Goal: Task Accomplishment & Management: Manage account settings

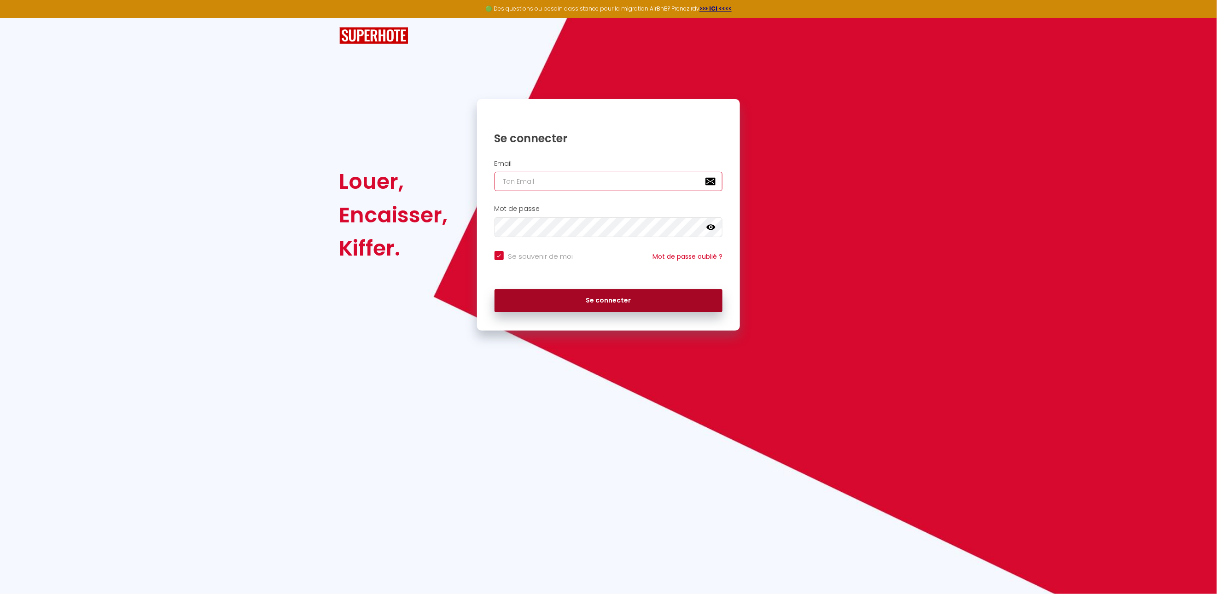
type input "[EMAIL_ADDRESS][DOMAIN_NAME]"
click at [621, 303] on button "Se connecter" at bounding box center [608, 300] width 228 height 23
checkbox input "true"
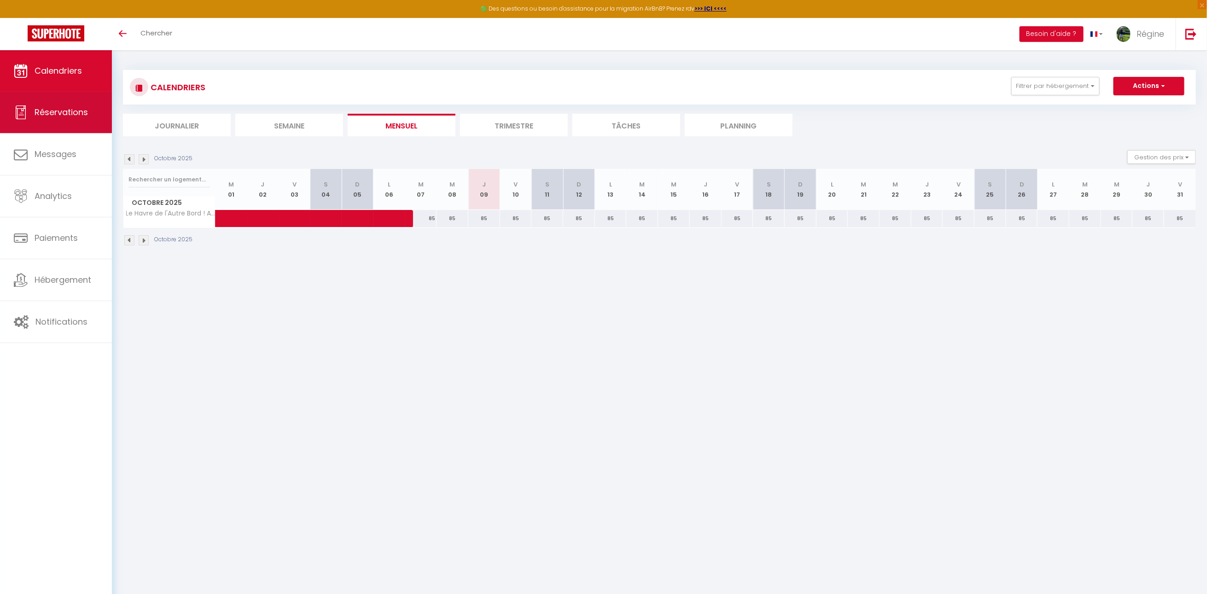
click at [54, 108] on span "Réservations" at bounding box center [61, 112] width 53 height 12
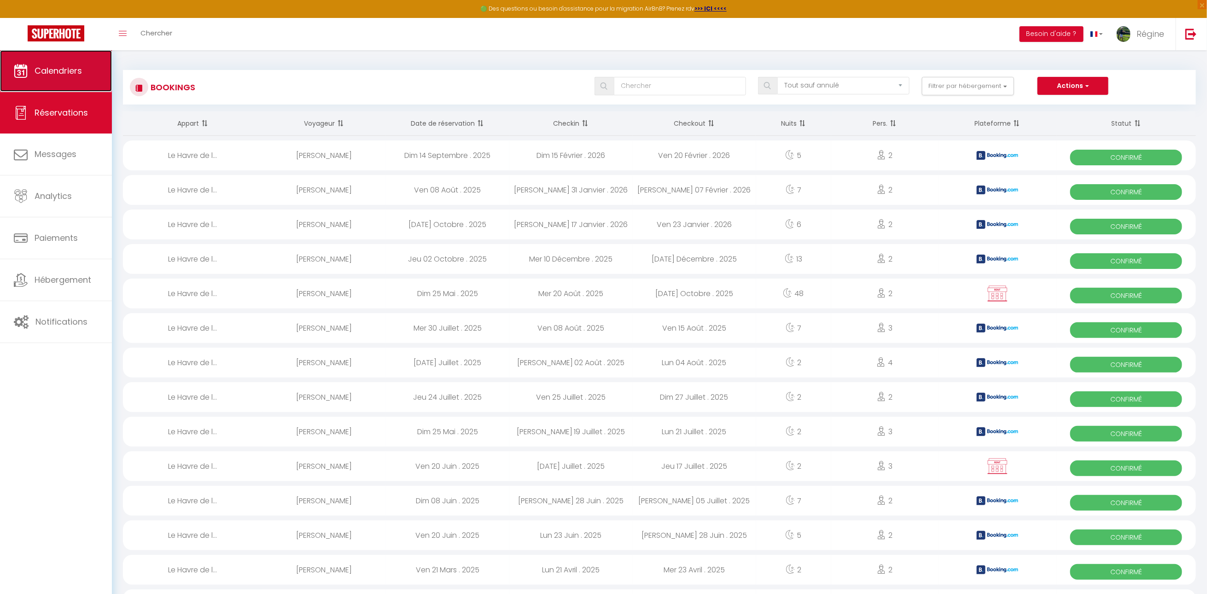
click at [41, 78] on link "Calendriers" at bounding box center [56, 70] width 112 height 41
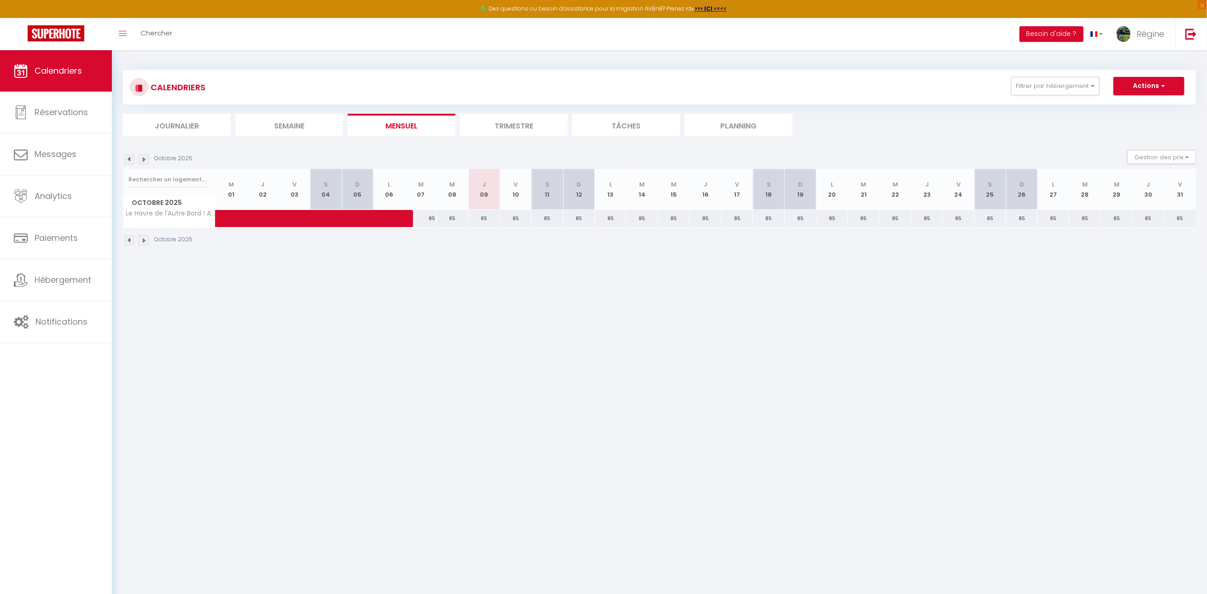
click at [142, 242] on img at bounding box center [144, 240] width 10 height 10
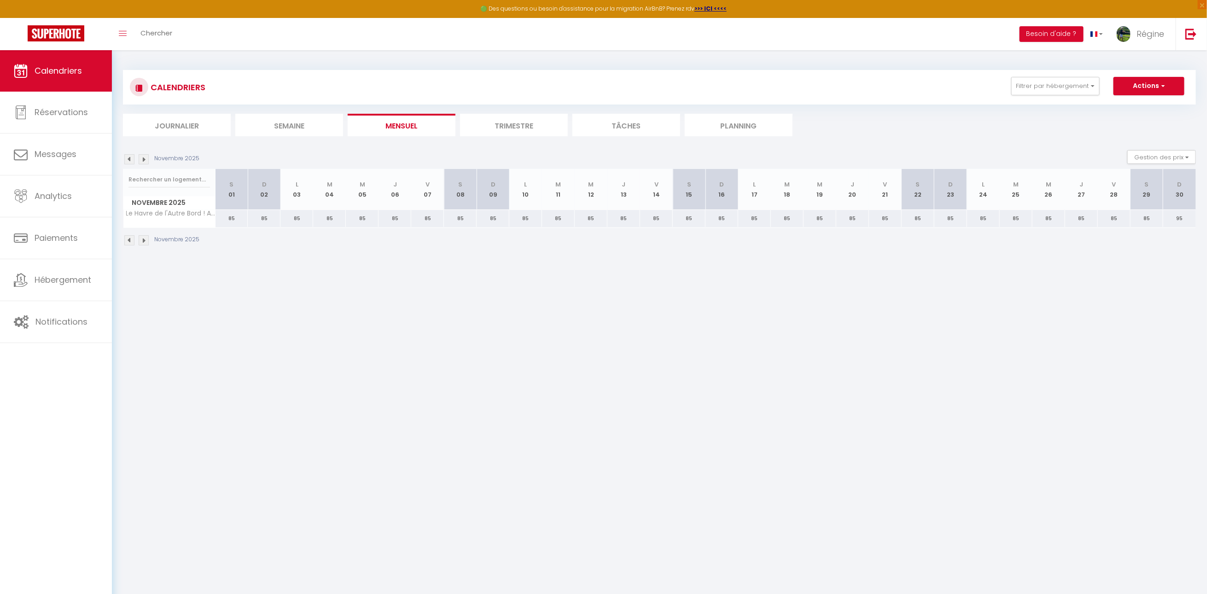
click at [142, 241] on img at bounding box center [144, 240] width 10 height 10
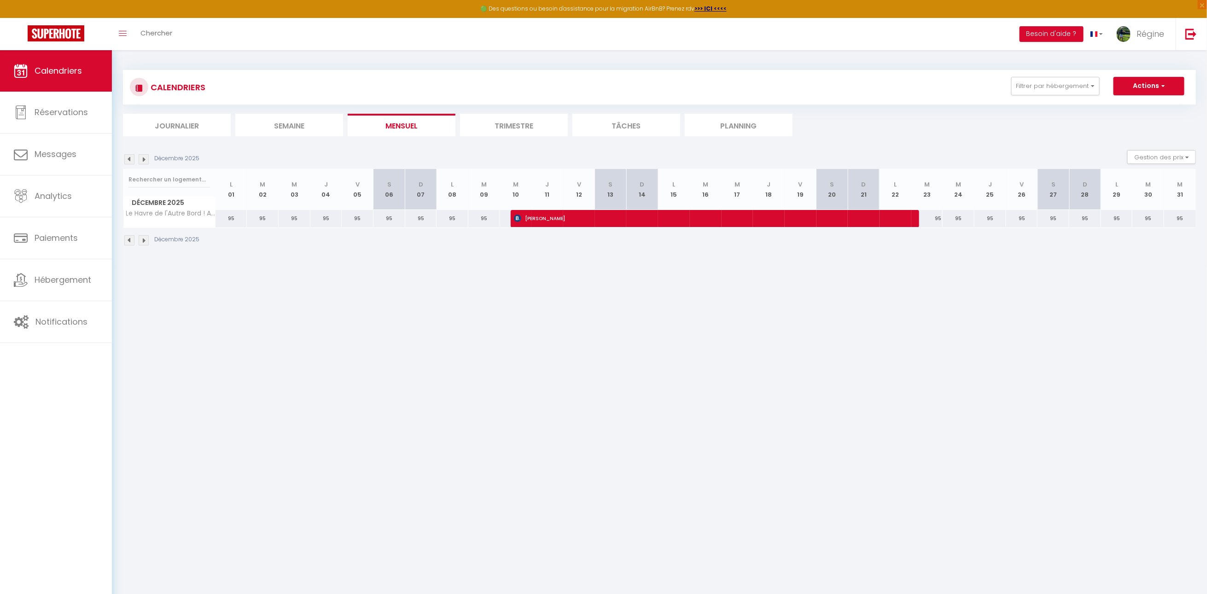
click at [144, 243] on img at bounding box center [144, 240] width 10 height 10
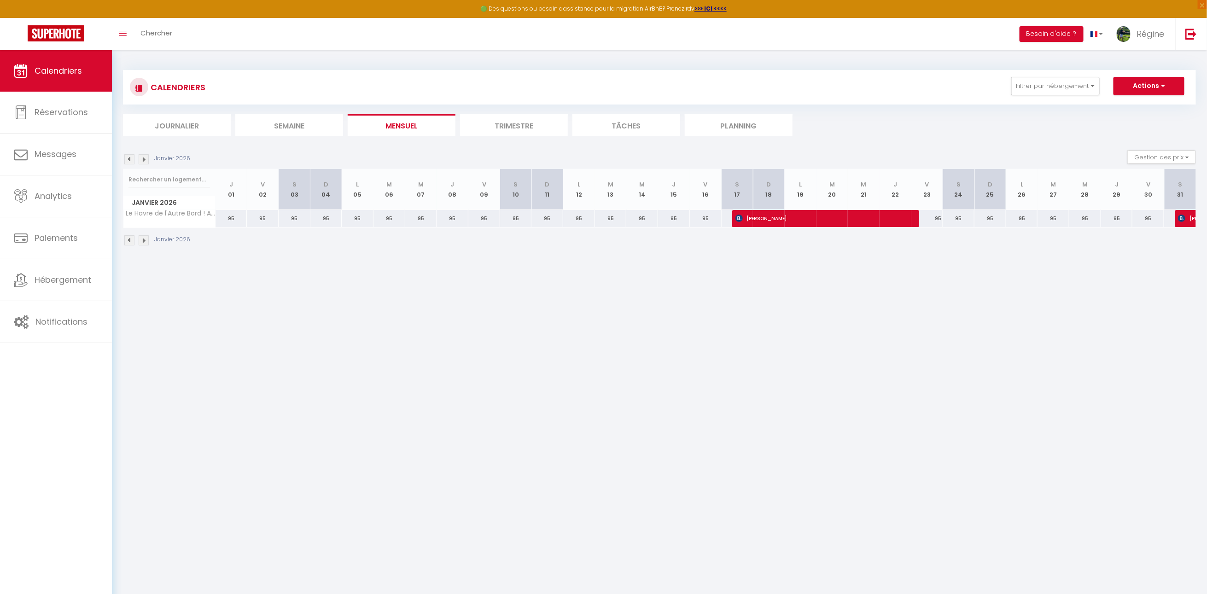
click at [144, 243] on img at bounding box center [144, 240] width 10 height 10
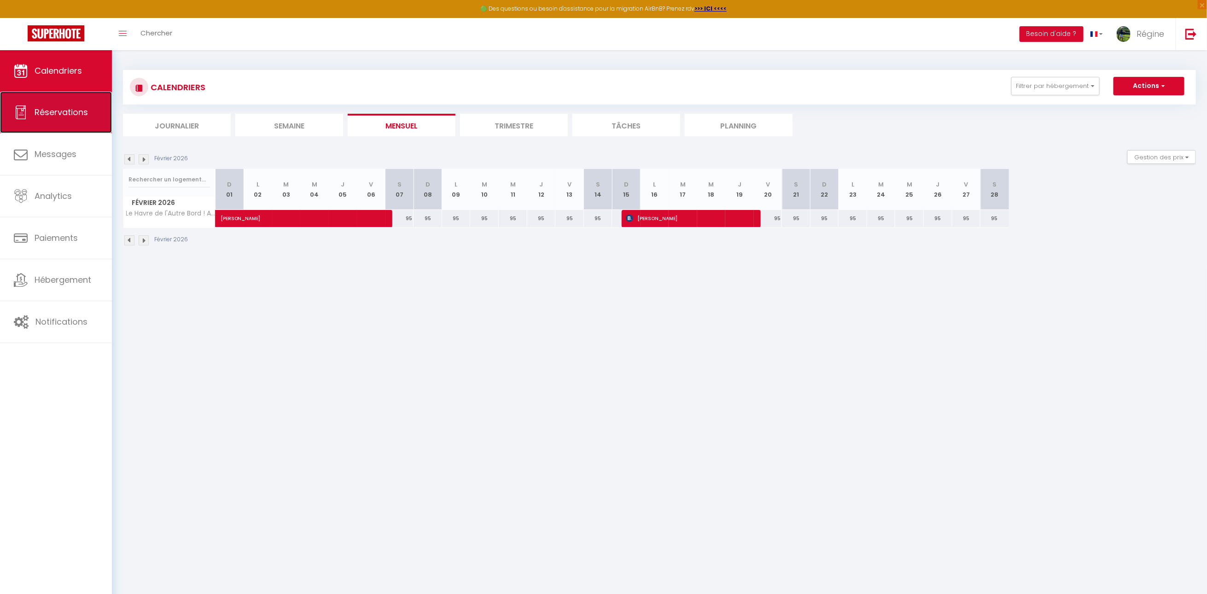
click at [51, 116] on span "Réservations" at bounding box center [61, 112] width 53 height 12
select select "not_cancelled"
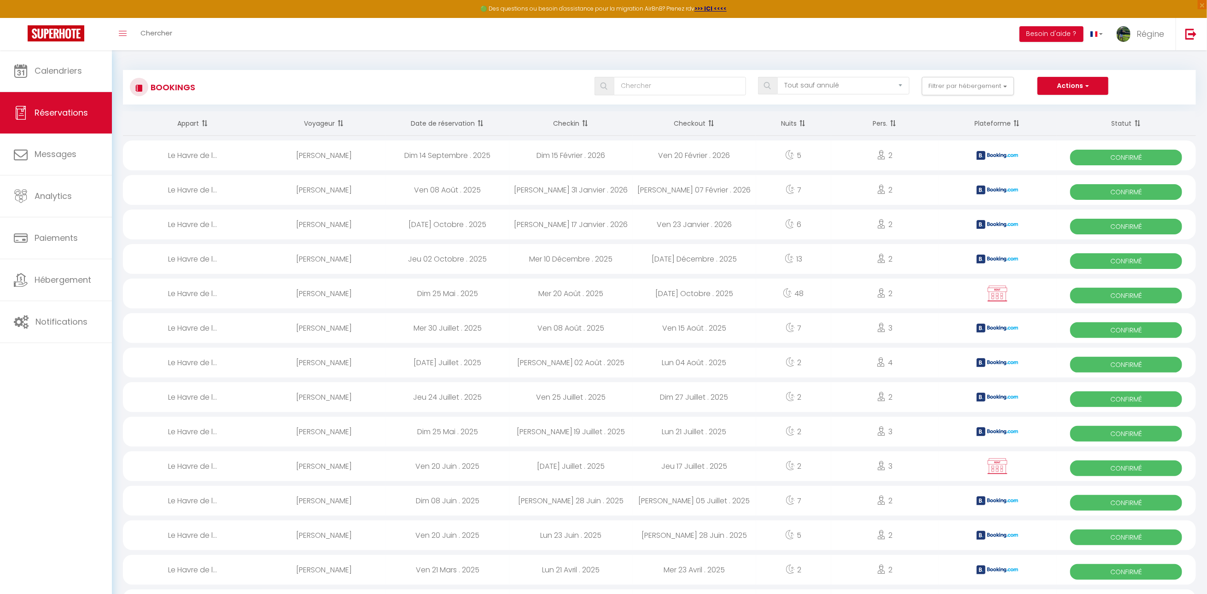
click at [436, 160] on div "Dim 14 Septembre . 2025" at bounding box center [447, 155] width 123 height 30
select select "OK"
select select "0"
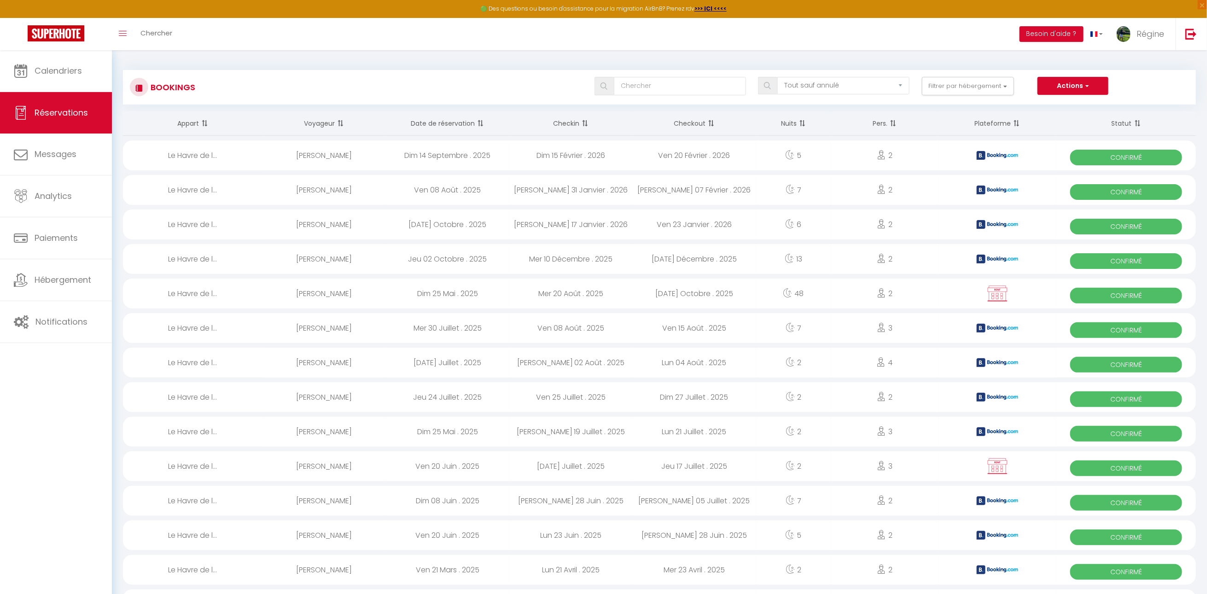
select select "1"
select select
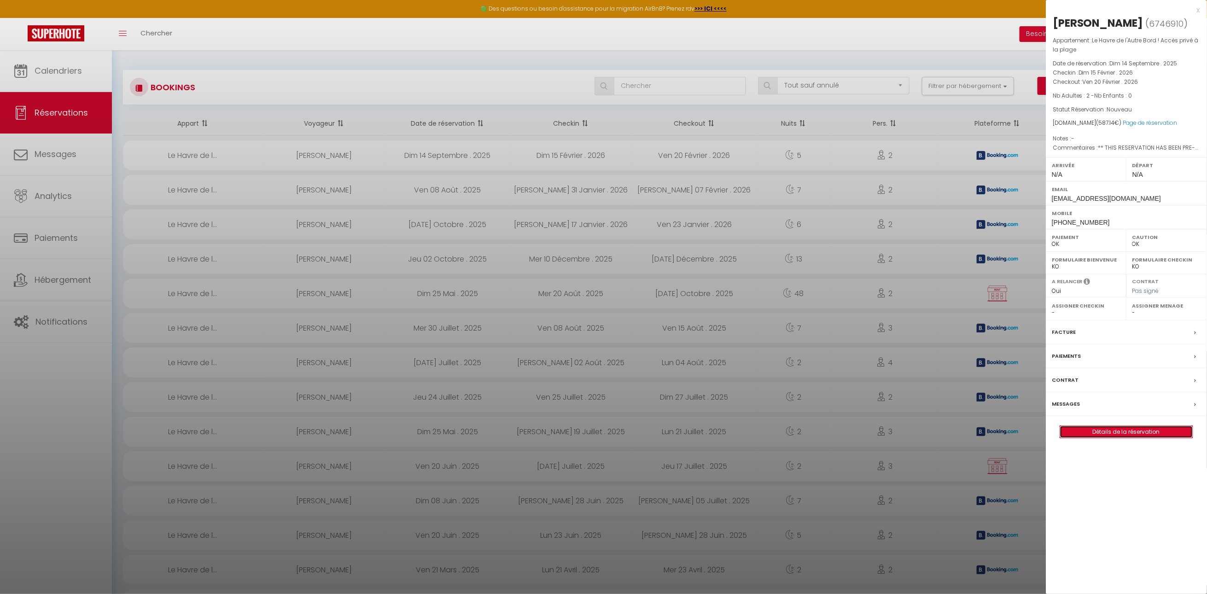
click at [1116, 436] on link "Détails de la réservation" at bounding box center [1126, 432] width 133 height 12
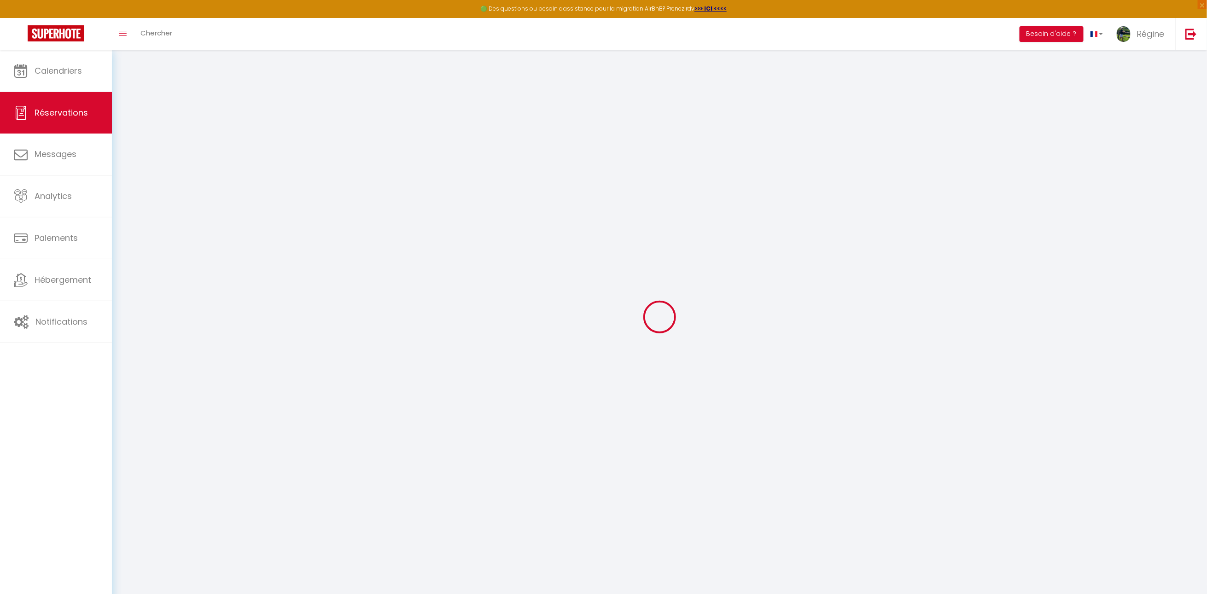
type input "Virginie"
type input "Menon"
type input "[EMAIL_ADDRESS][DOMAIN_NAME]"
type input "[PHONE_NUMBER]"
type input "."
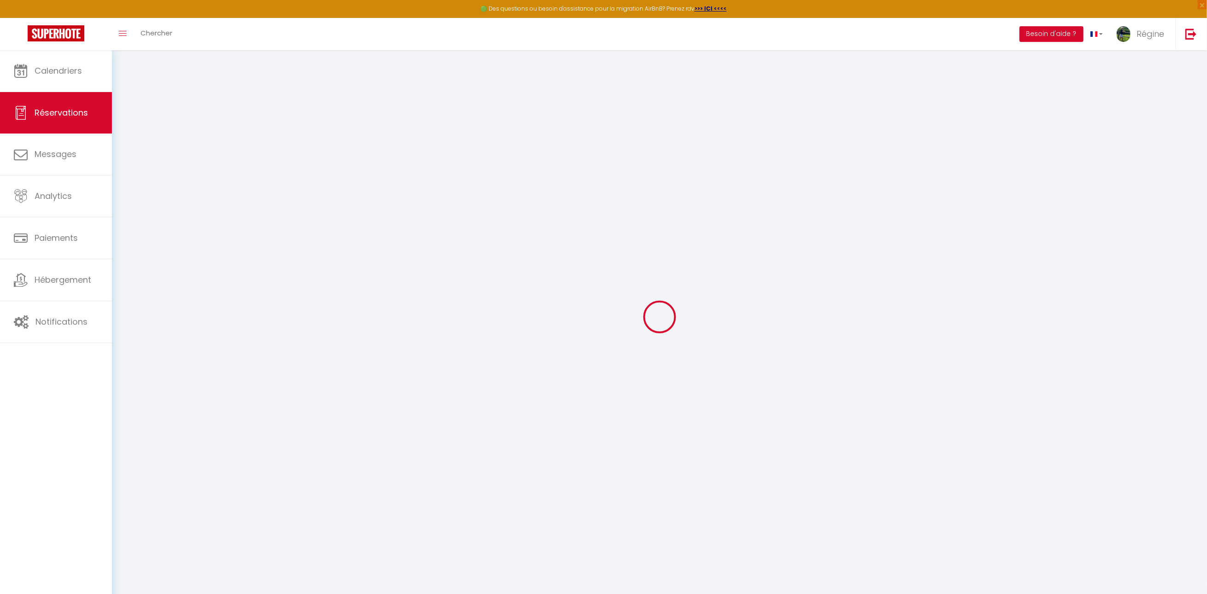
select select "BE"
type input "84.6"
type input "5.87"
select select "47719"
select select "1"
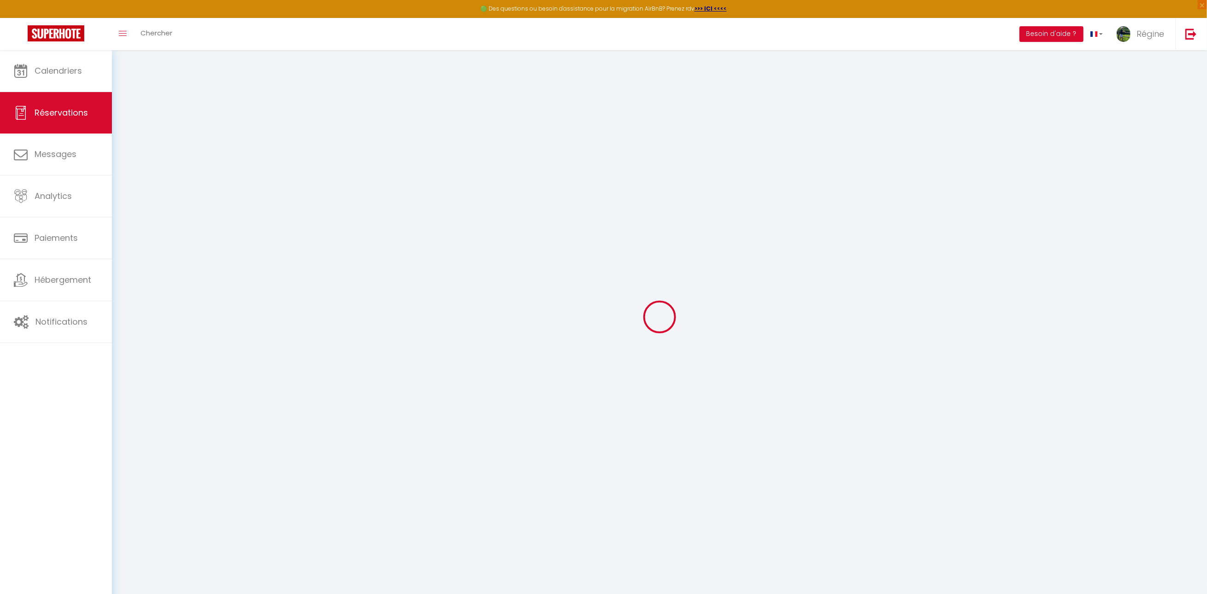
select select
type input "2"
select select "12"
select select "15"
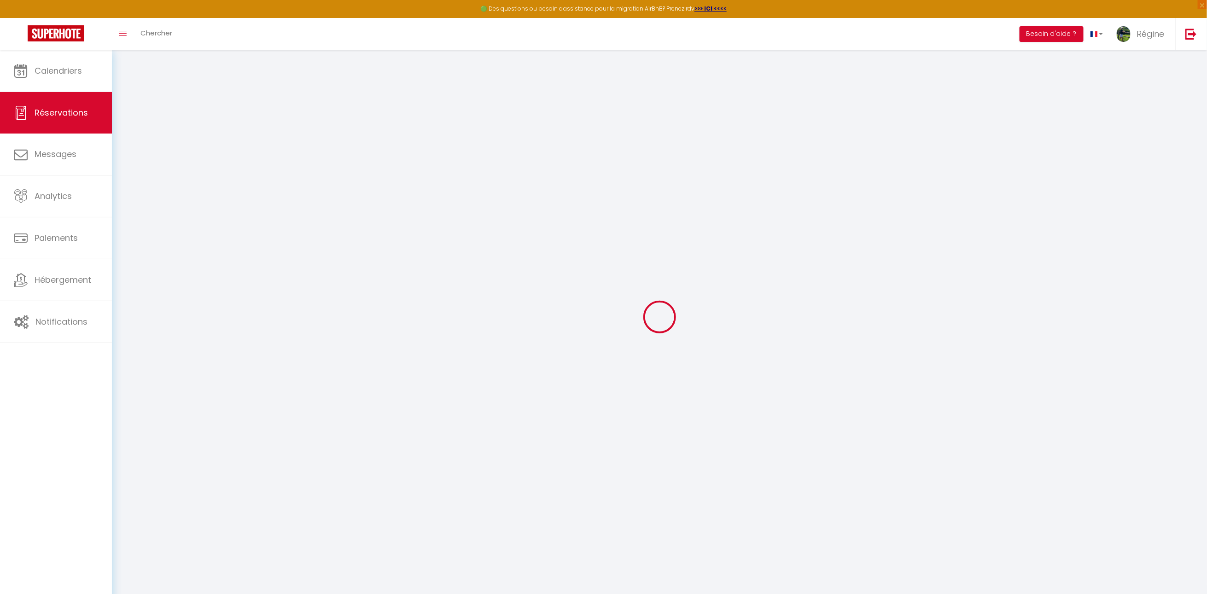
type input "504"
checkbox input "false"
type input "0"
select select "2"
type input "60"
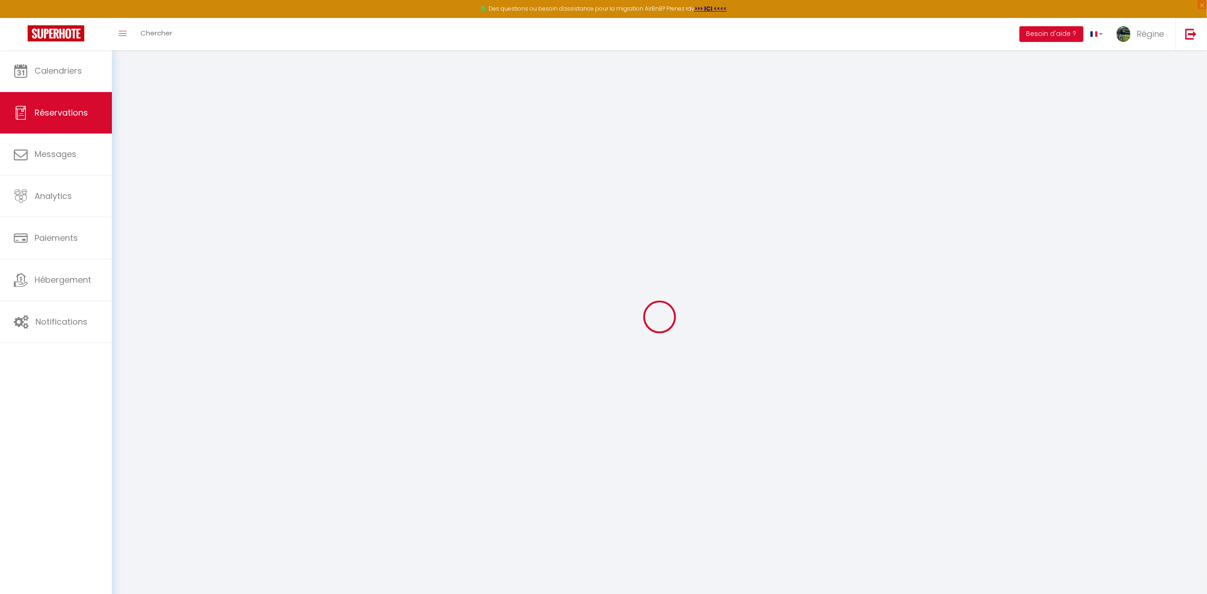
type input "0"
select select
checkbox input "false"
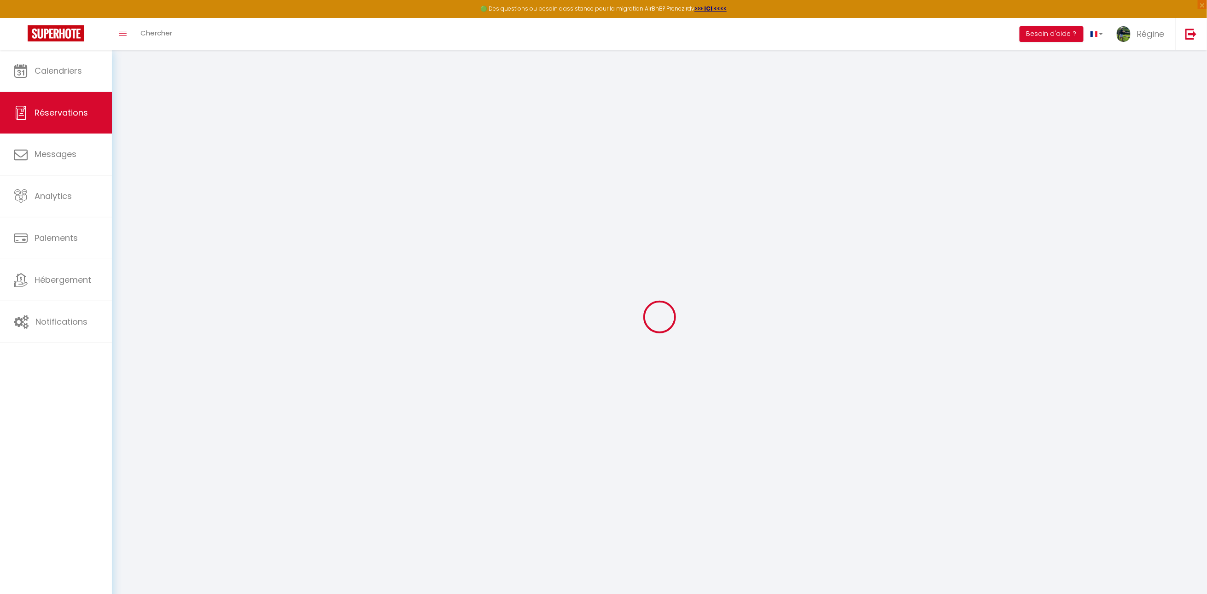
select select
checkbox input "false"
select select
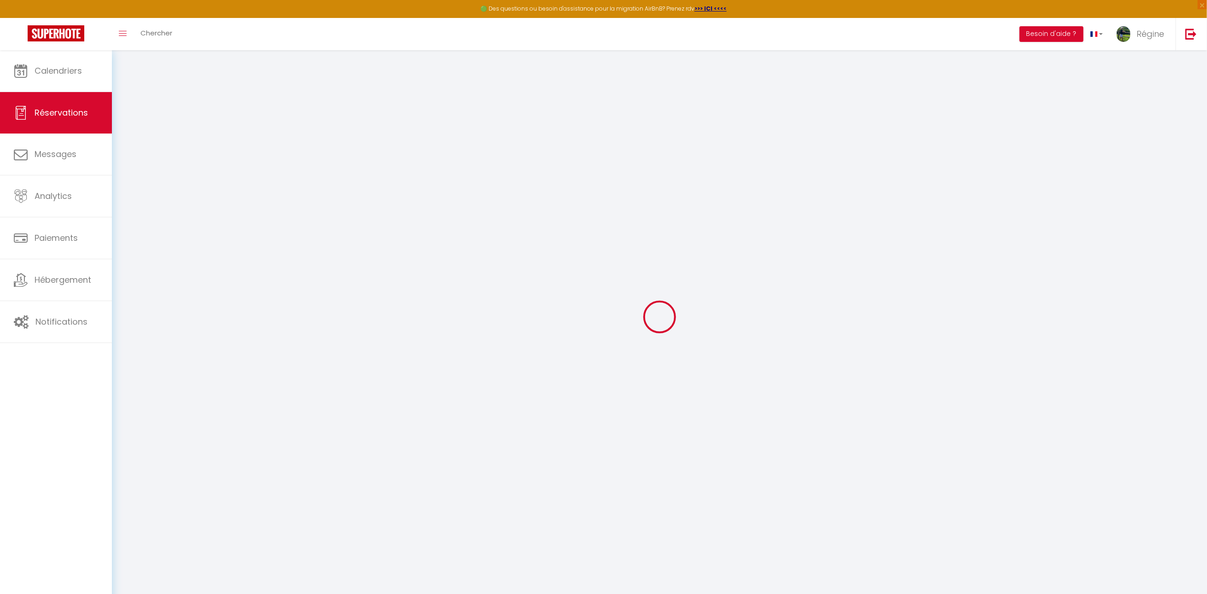
checkbox input "false"
type textarea "** THIS RESERVATION HAS BEEN PRE-PAID ** Reservation has a cancellation grace p…"
select select
checkbox input "false"
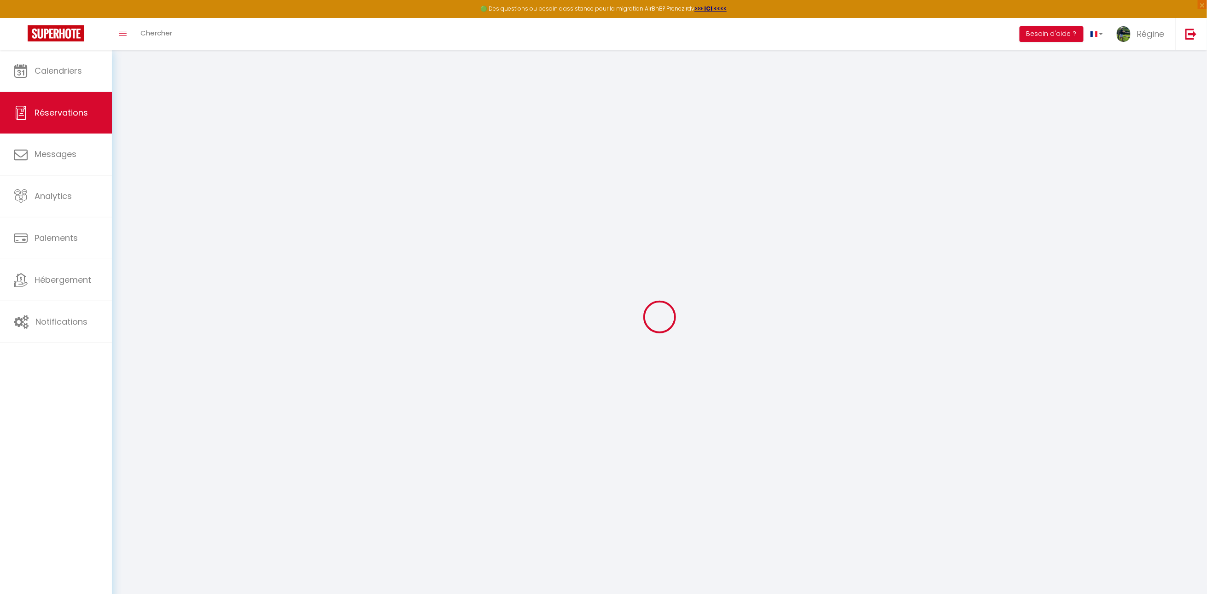
type input "60"
type input "23.14"
select select
checkbox input "false"
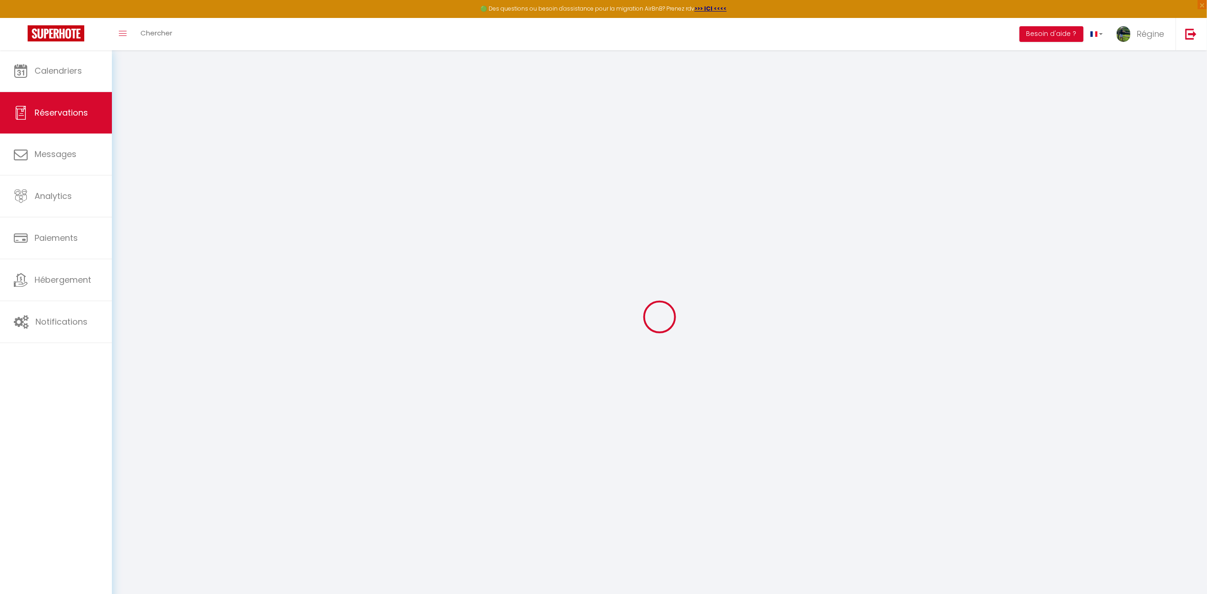
select select
